Goal: Entertainment & Leisure: Browse casually

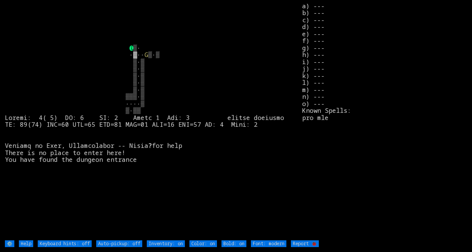
type off "Auto-pickup: on"
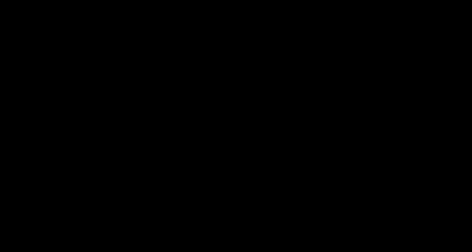
click at [407, 58] on stats at bounding box center [384, 121] width 165 height 237
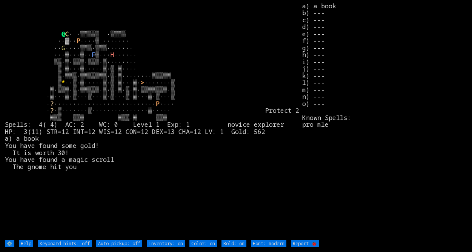
type off "Auto-pickup: on"
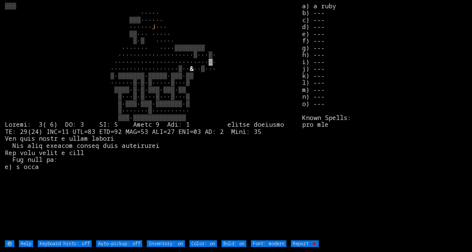
type off "Auto-pickup: on"
